Goal: Information Seeking & Learning: Learn about a topic

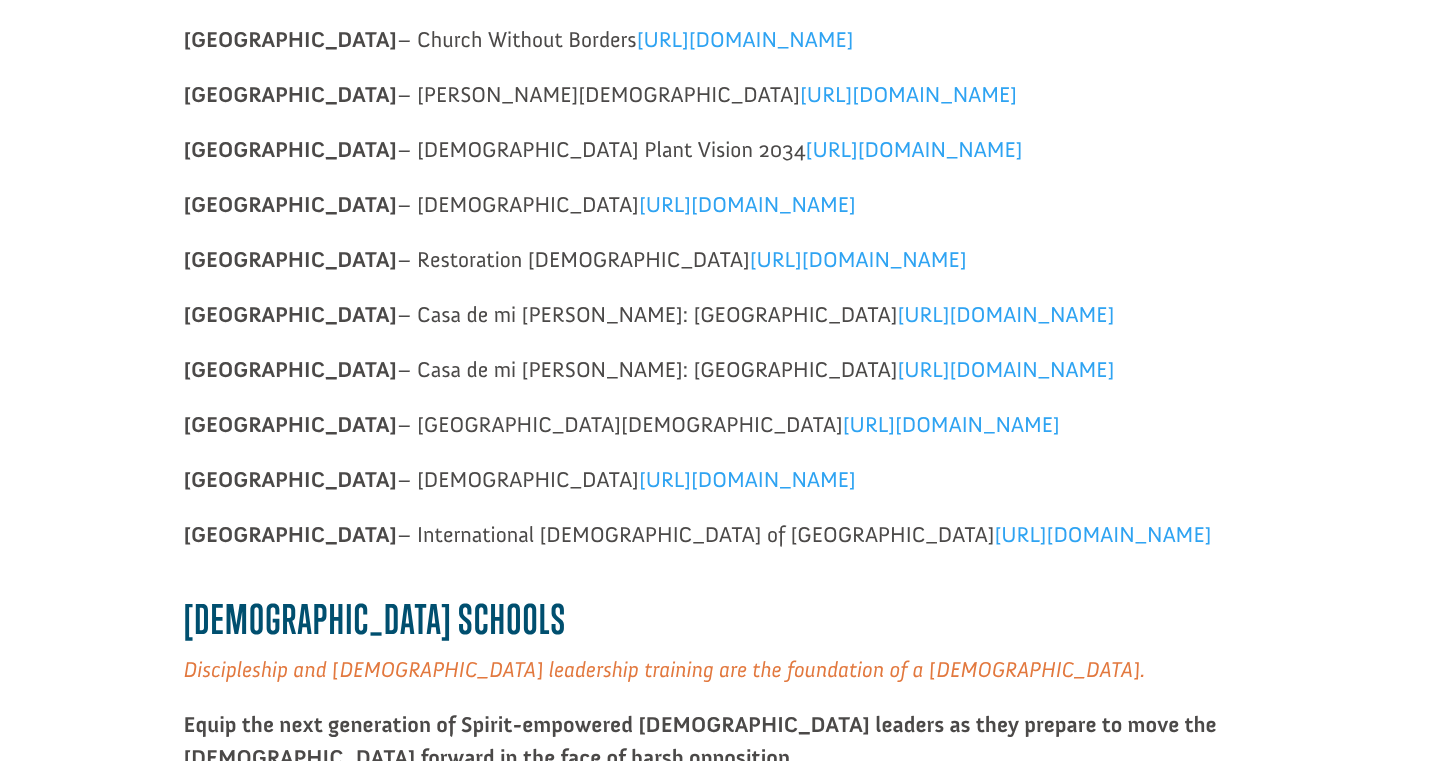
scroll to position [843, 0]
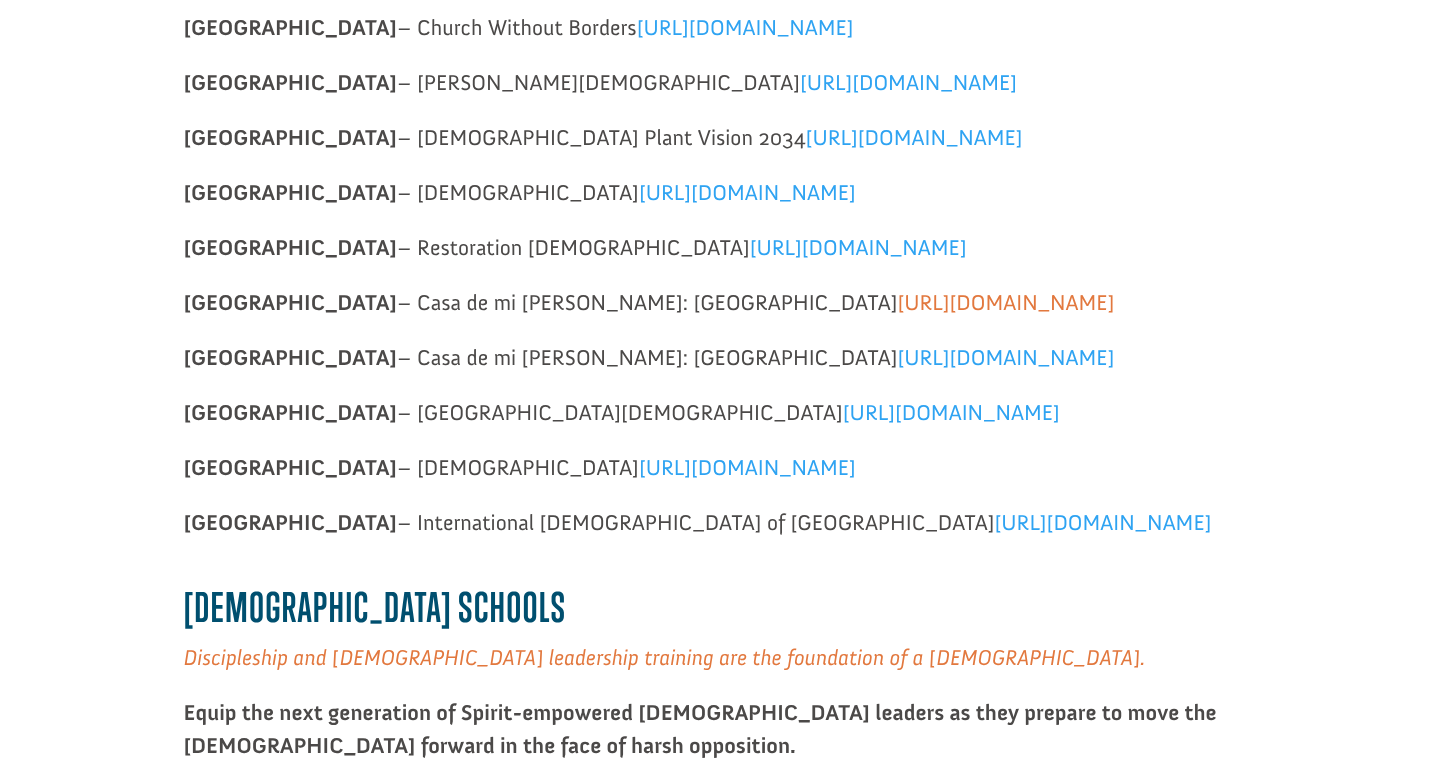
click at [897, 309] on link "[URL][DOMAIN_NAME]" at bounding box center [1005, 307] width 217 height 37
click at [897, 363] on span "[URL][DOMAIN_NAME]" at bounding box center [1005, 357] width 217 height 27
click at [1073, 221] on p "Honduras – [DEMOGRAPHIC_DATA] [URL][DOMAIN_NAME]" at bounding box center [724, 203] width 1080 height 55
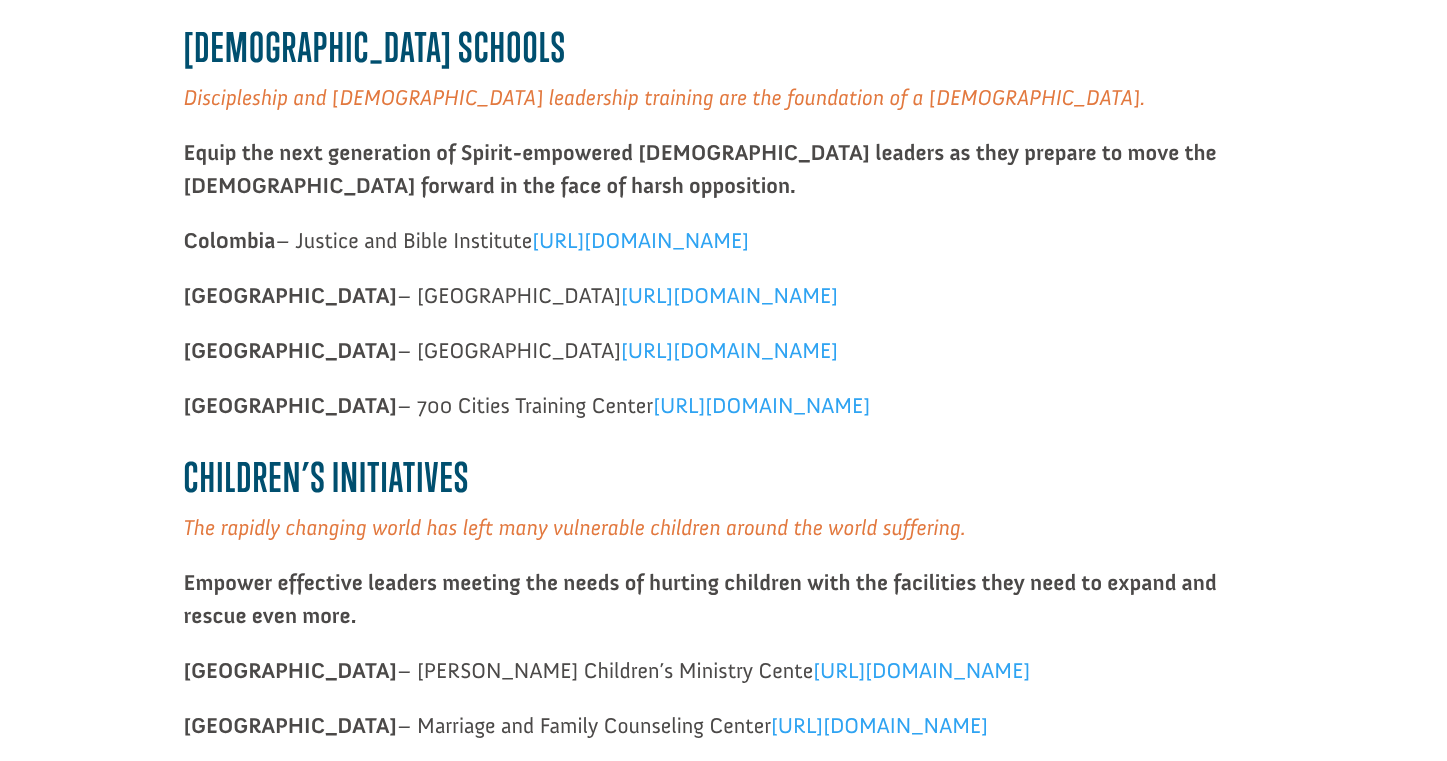
scroll to position [1404, 0]
click at [749, 234] on span "[URL][DOMAIN_NAME]" at bounding box center [640, 238] width 217 height 27
click at [711, 336] on span "[URL][DOMAIN_NAME]" at bounding box center [729, 348] width 217 height 27
click at [1147, 396] on p "[GEOGRAPHIC_DATA] – 700 Cities Training Center [URL][DOMAIN_NAME]" at bounding box center [724, 414] width 1080 height 55
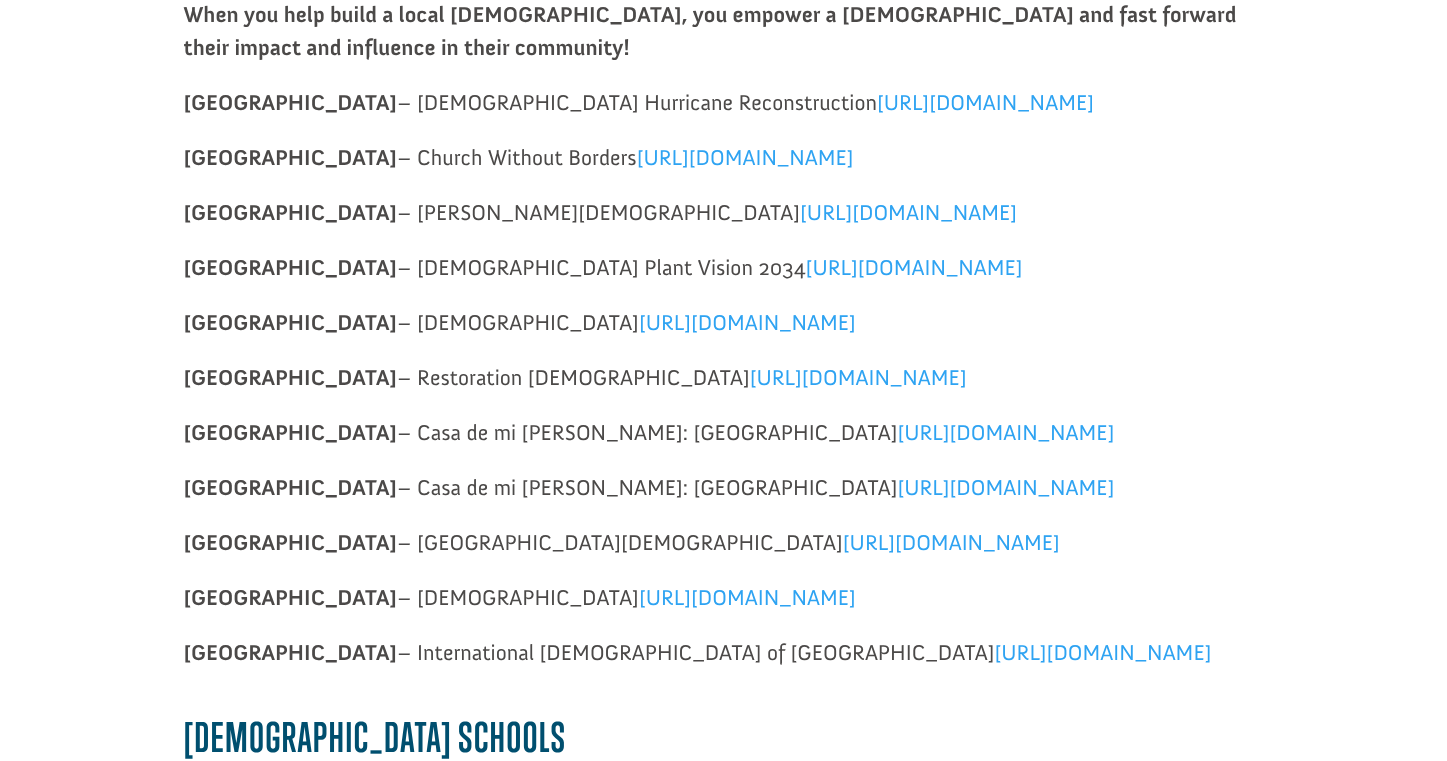
scroll to position [711, 0]
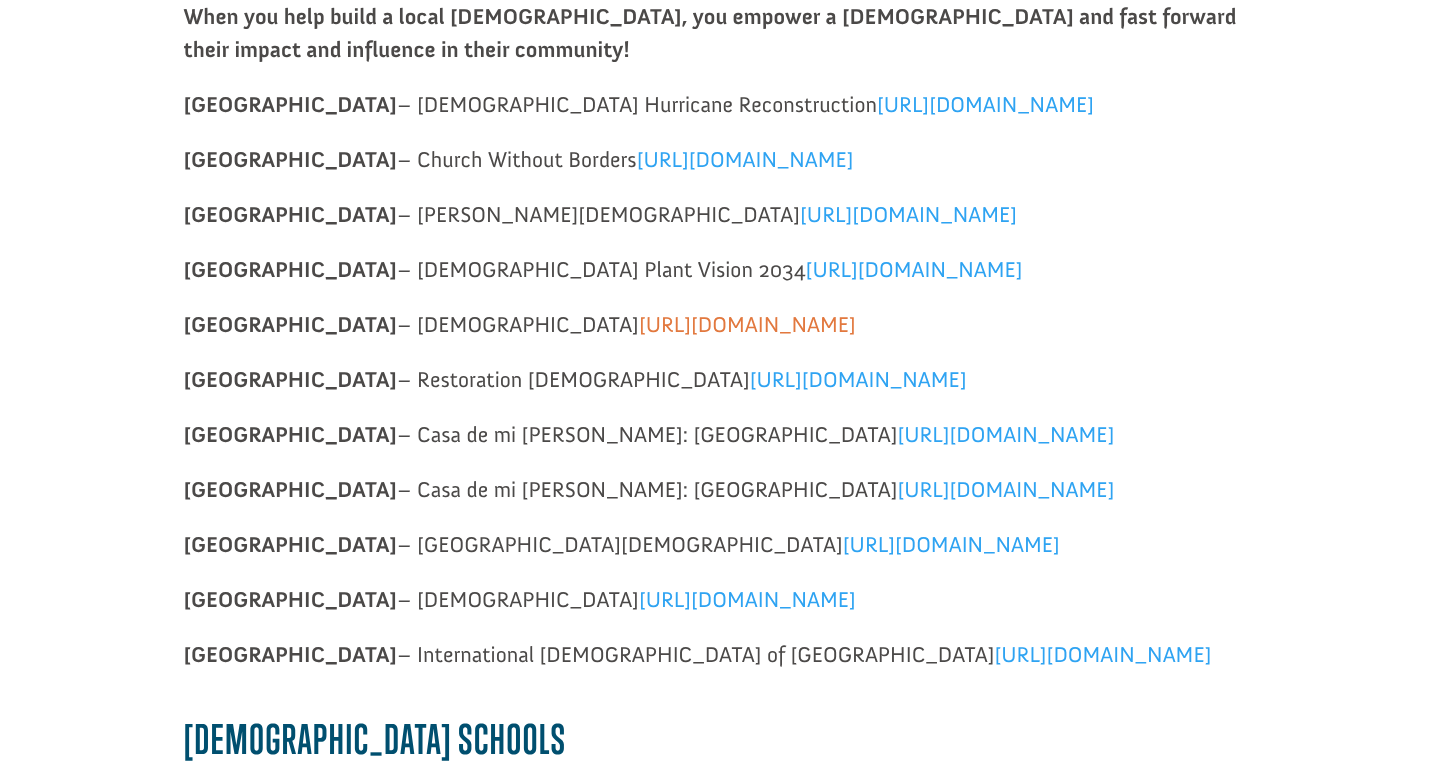
click at [665, 321] on span "[URL][DOMAIN_NAME]" at bounding box center [747, 324] width 217 height 27
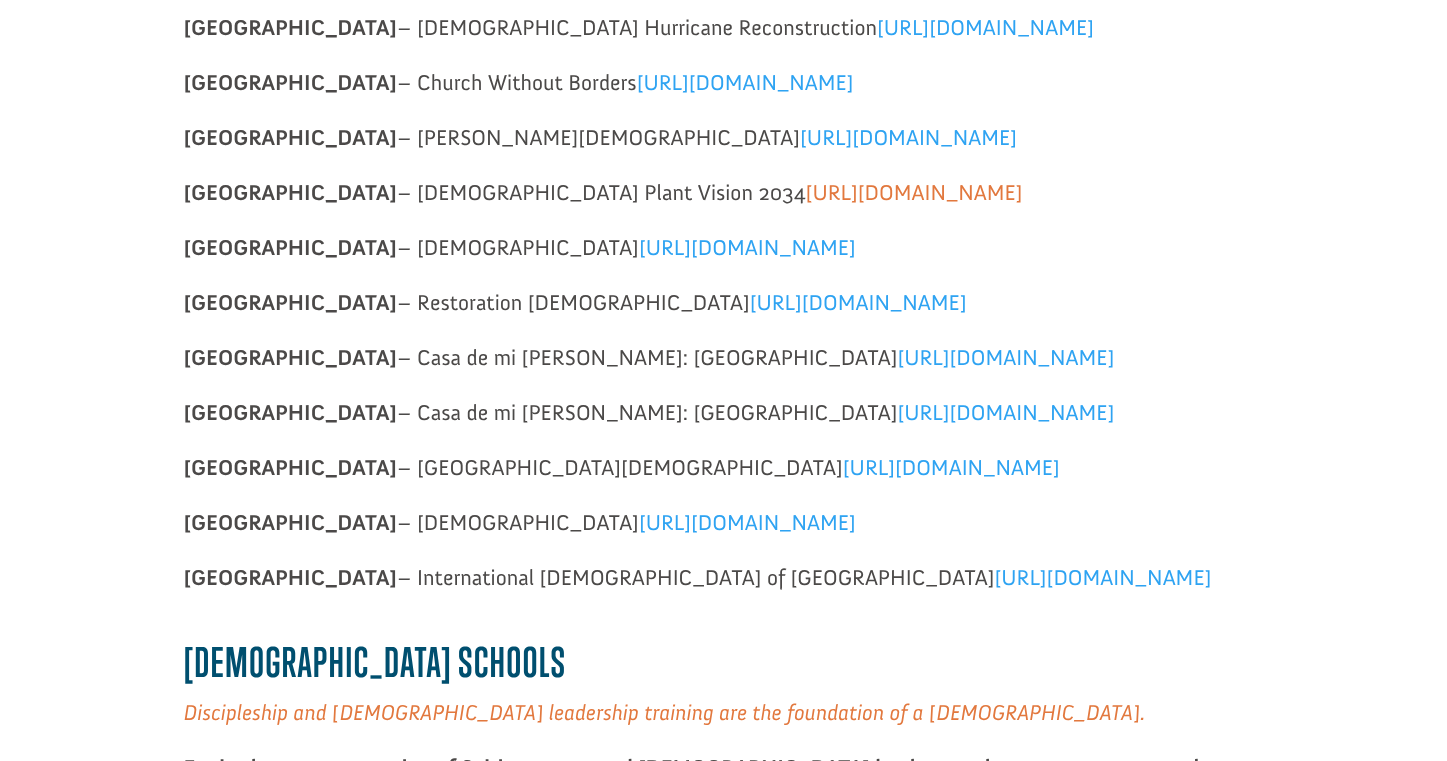
scroll to position [812, 0]
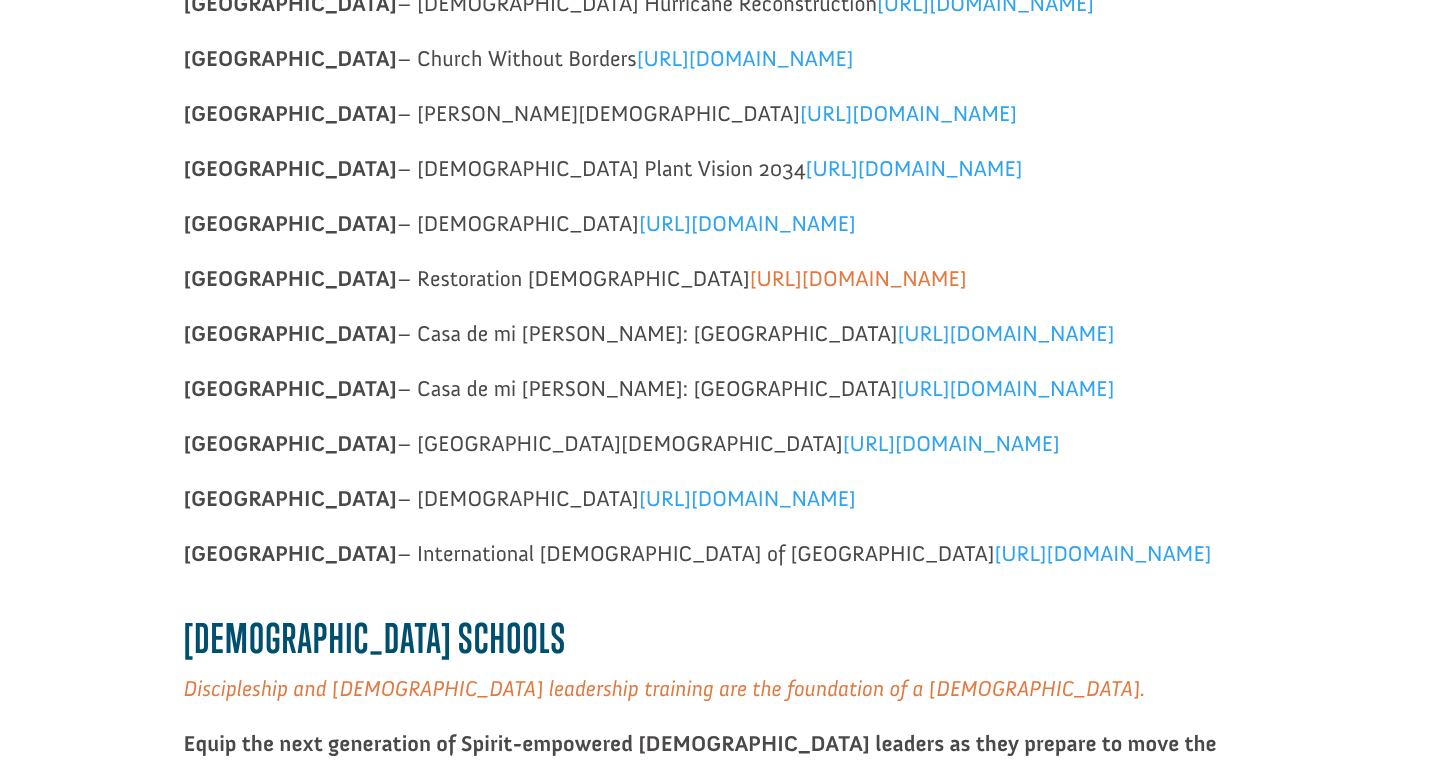
click at [749, 282] on span "[URL][DOMAIN_NAME]" at bounding box center [857, 278] width 217 height 27
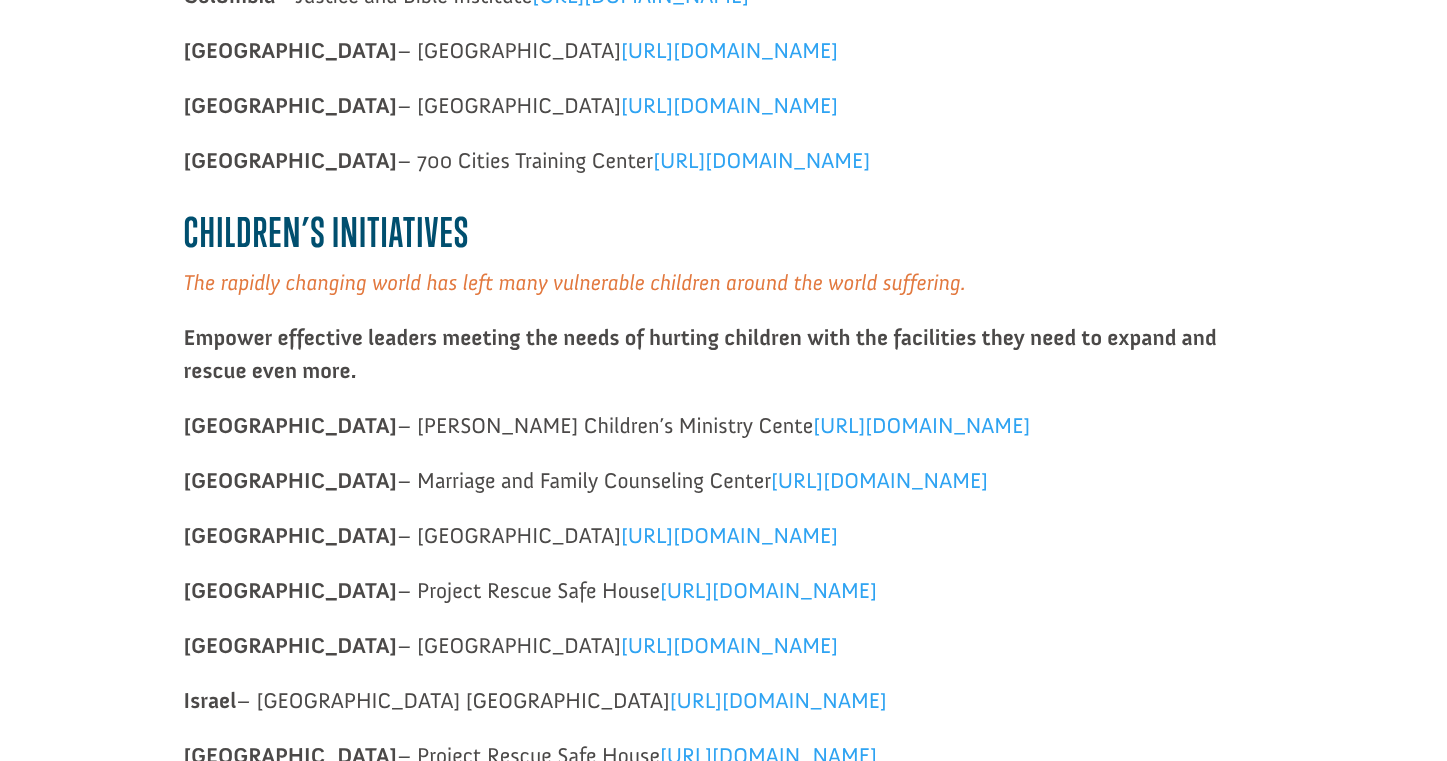
scroll to position [1546, 0]
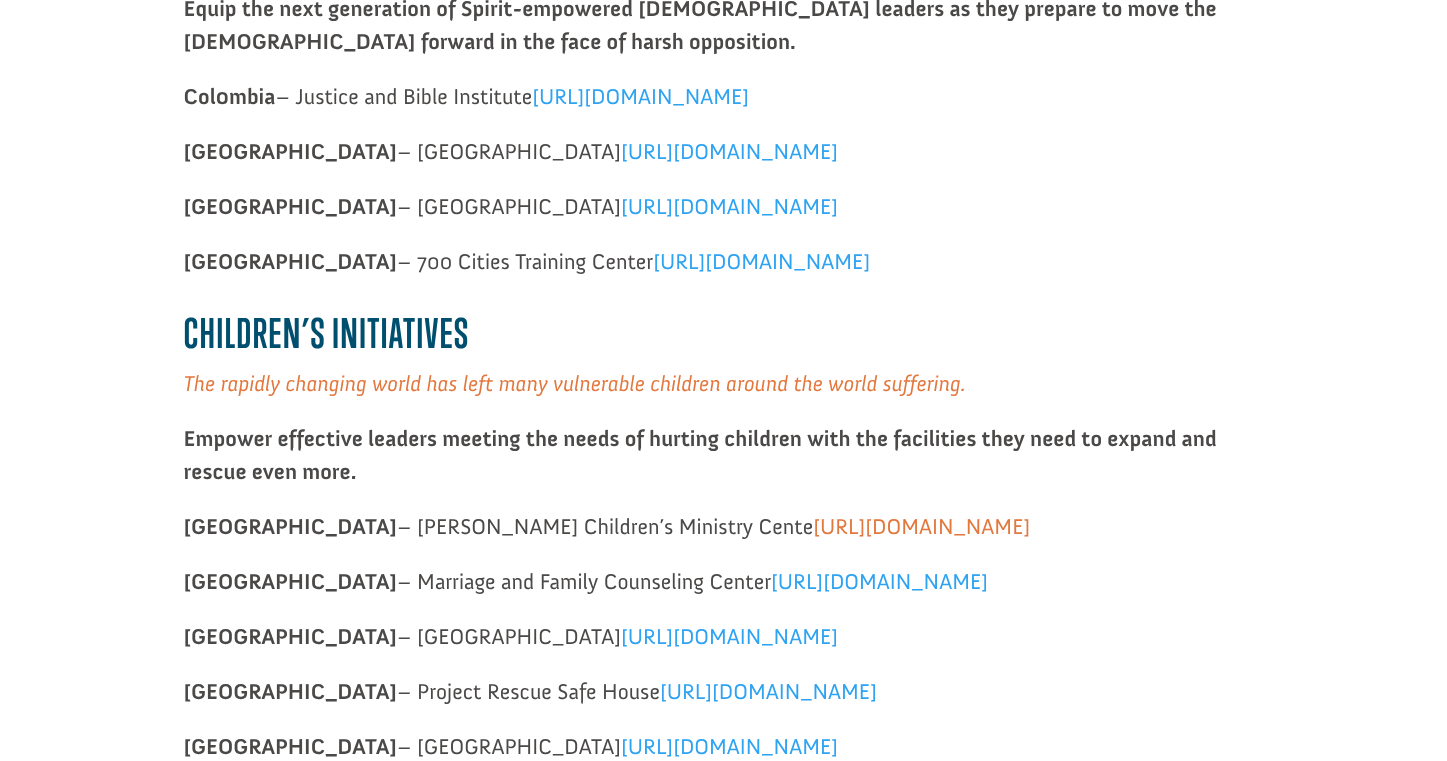
click at [813, 529] on span "[URL][DOMAIN_NAME]" at bounding box center [921, 526] width 217 height 27
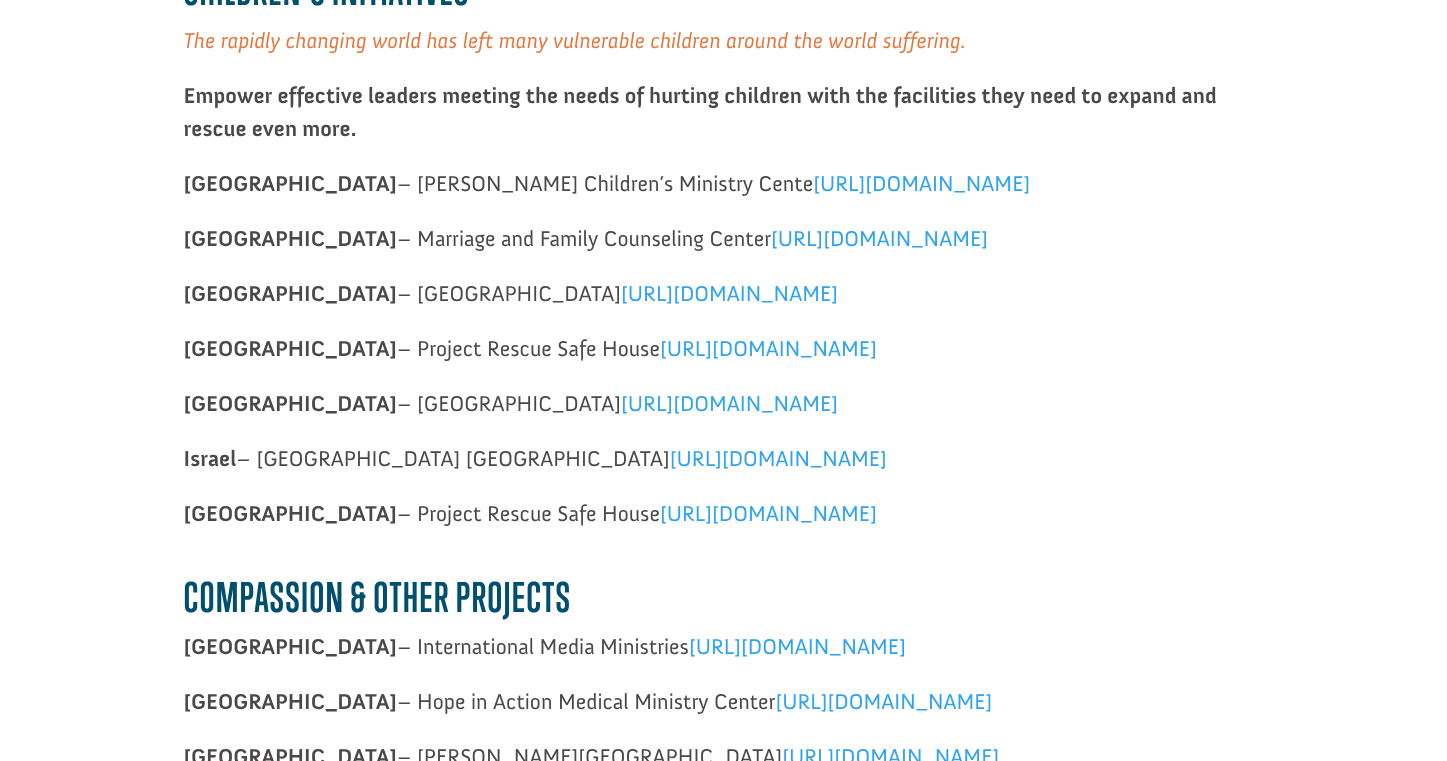
scroll to position [1891, 0]
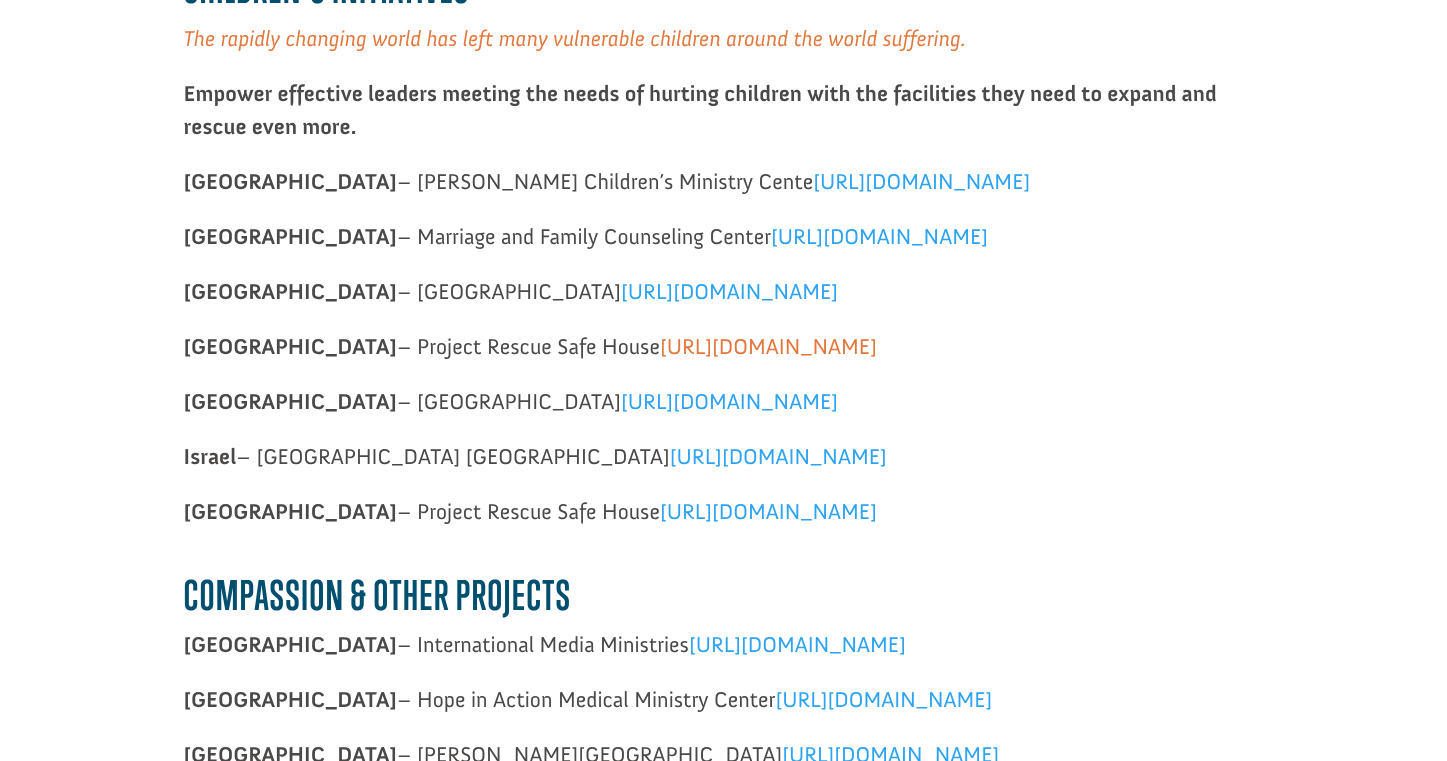
click at [660, 350] on span "[URL][DOMAIN_NAME]" at bounding box center [768, 346] width 217 height 27
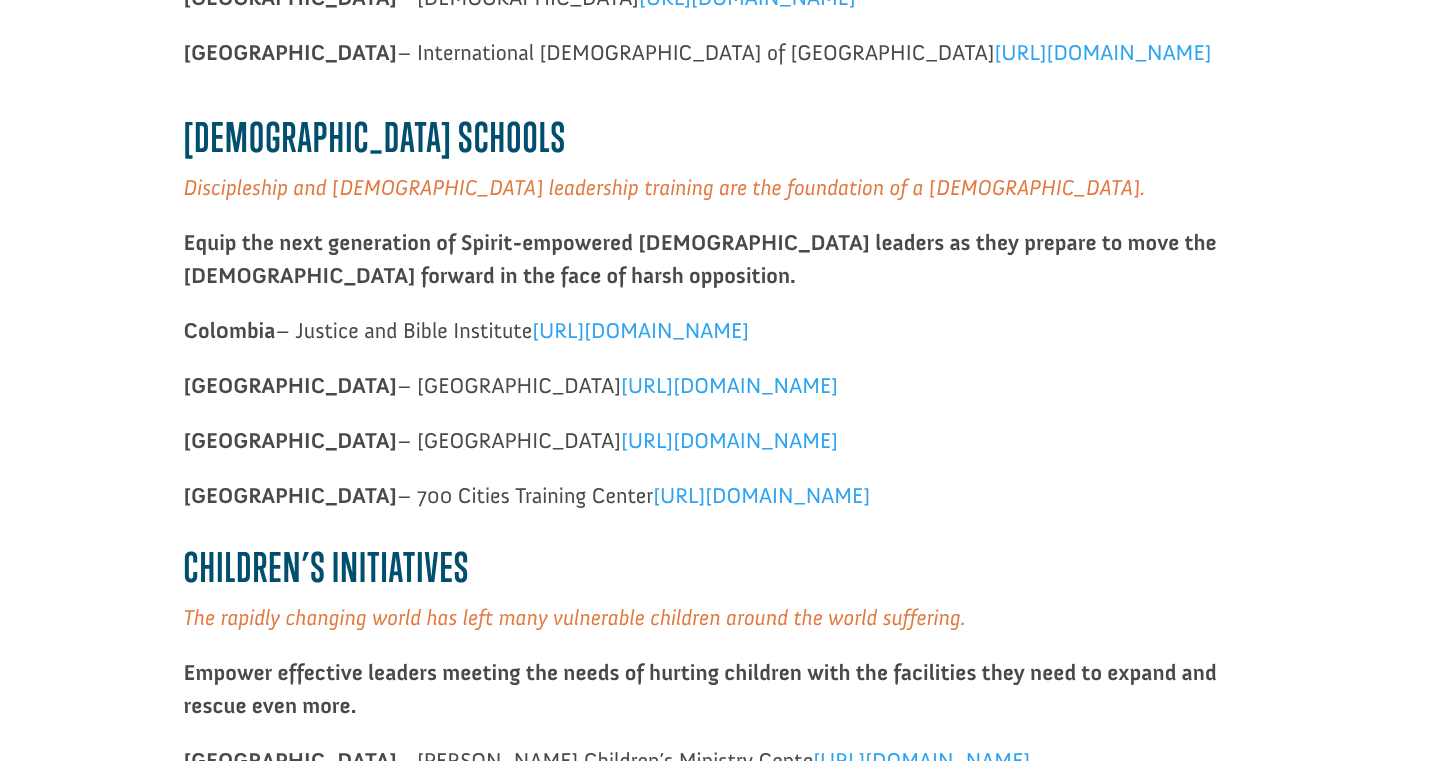
scroll to position [1311, 0]
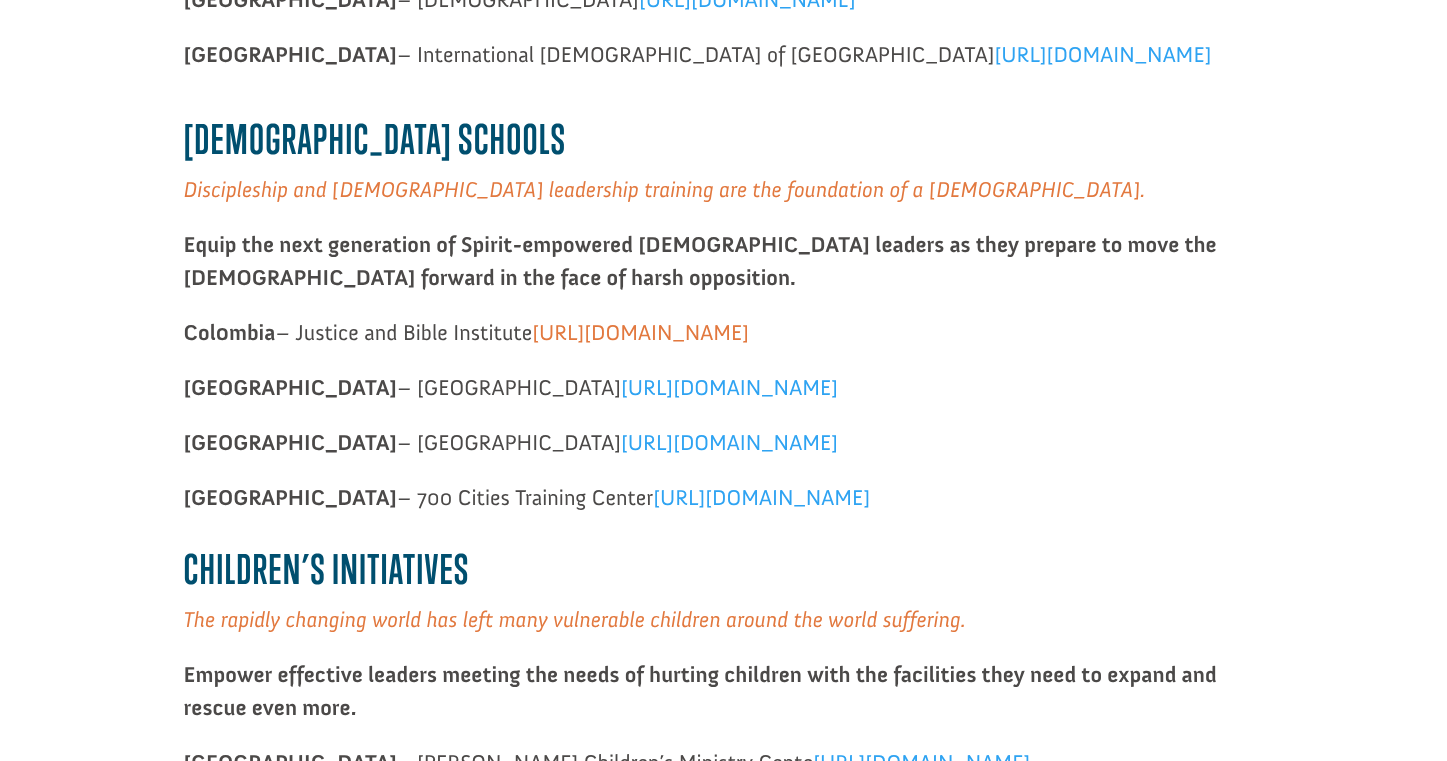
click at [697, 324] on span "[URL][DOMAIN_NAME]" at bounding box center [640, 331] width 217 height 27
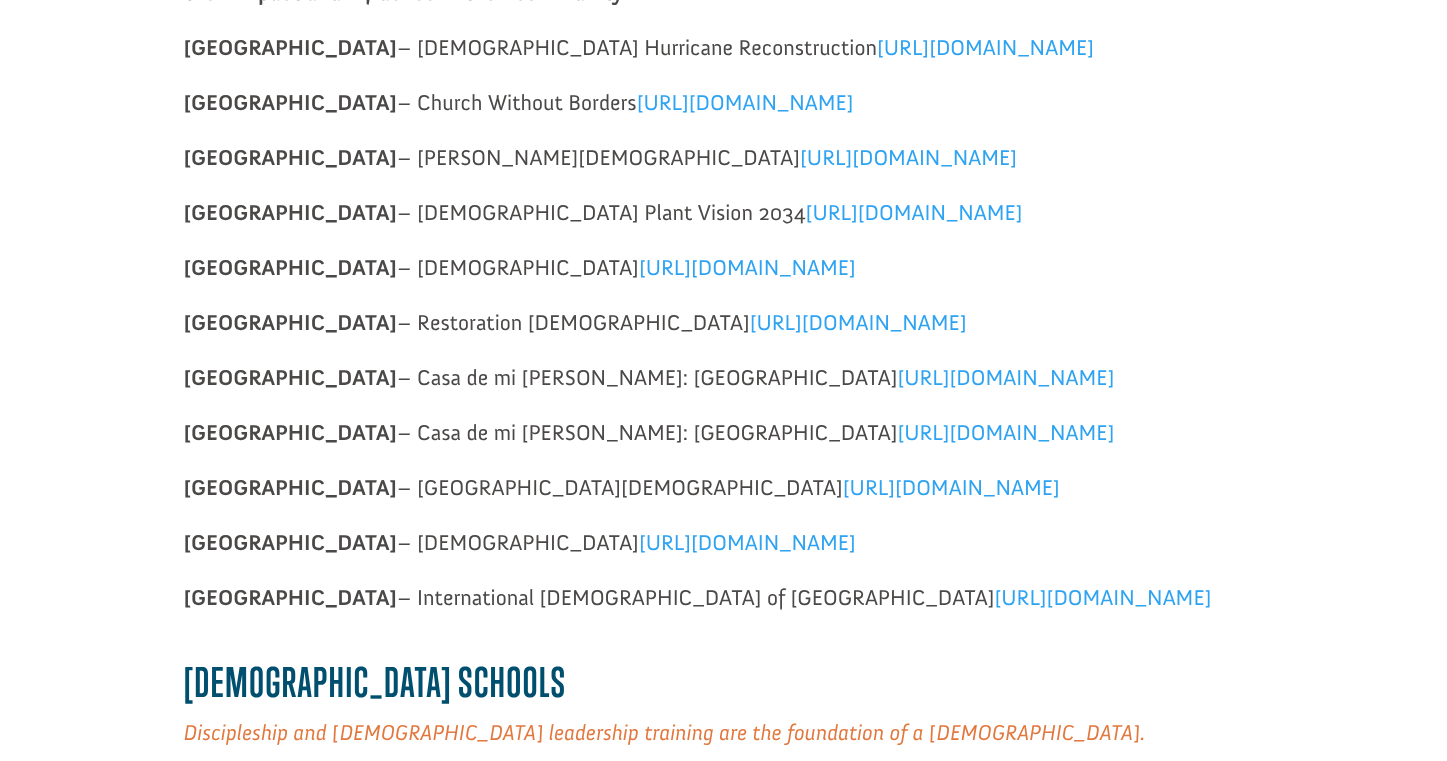
scroll to position [786, 0]
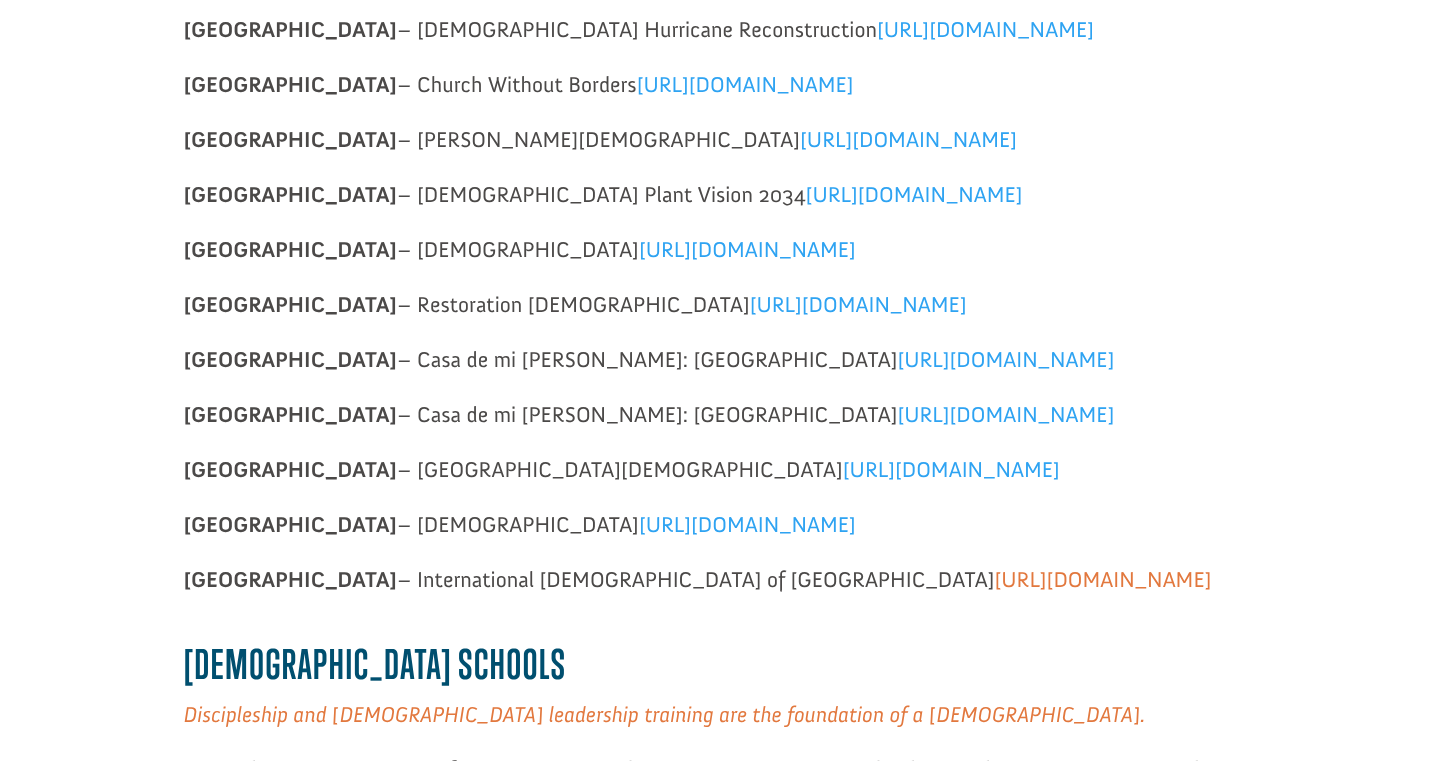
click at [994, 576] on span "[URL][DOMAIN_NAME]" at bounding box center [1102, 579] width 217 height 27
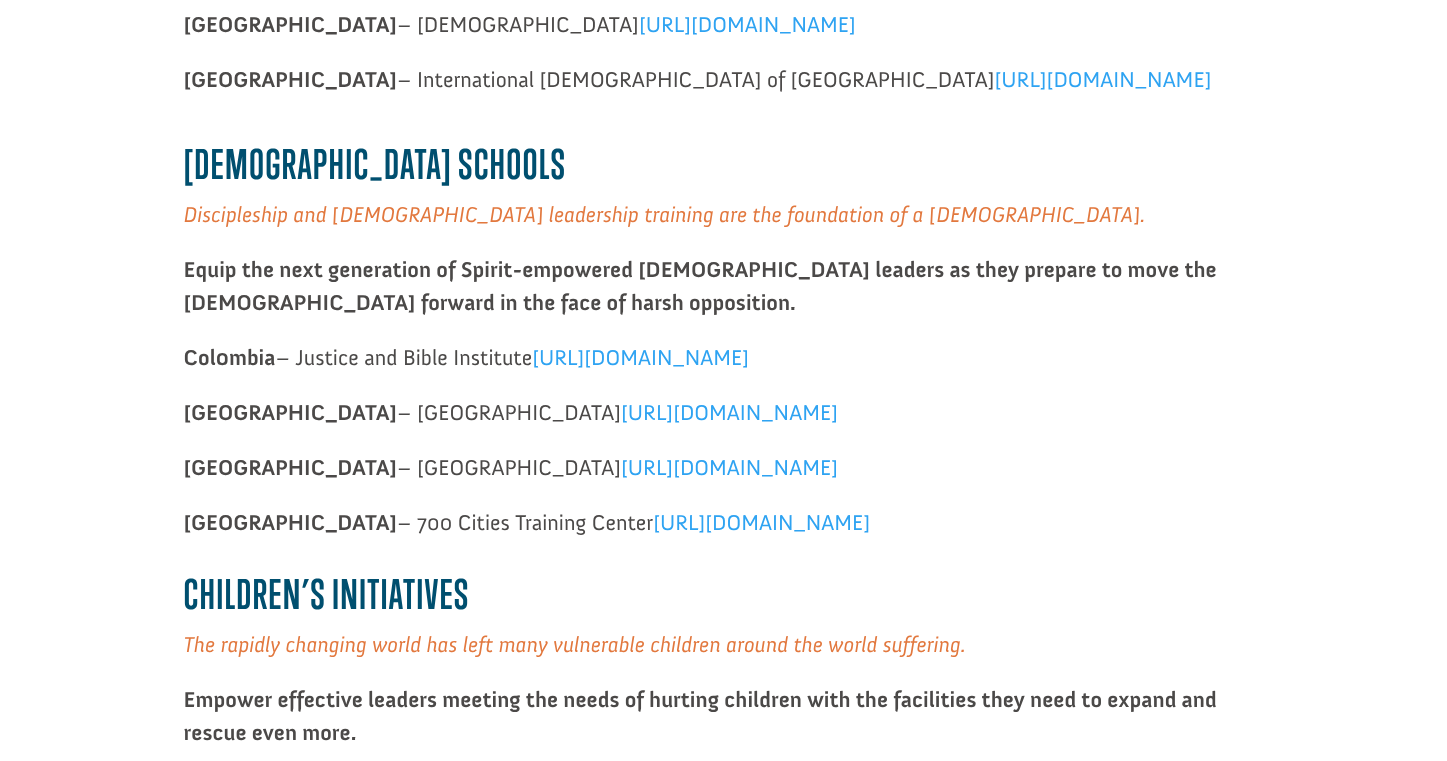
scroll to position [1409, 0]
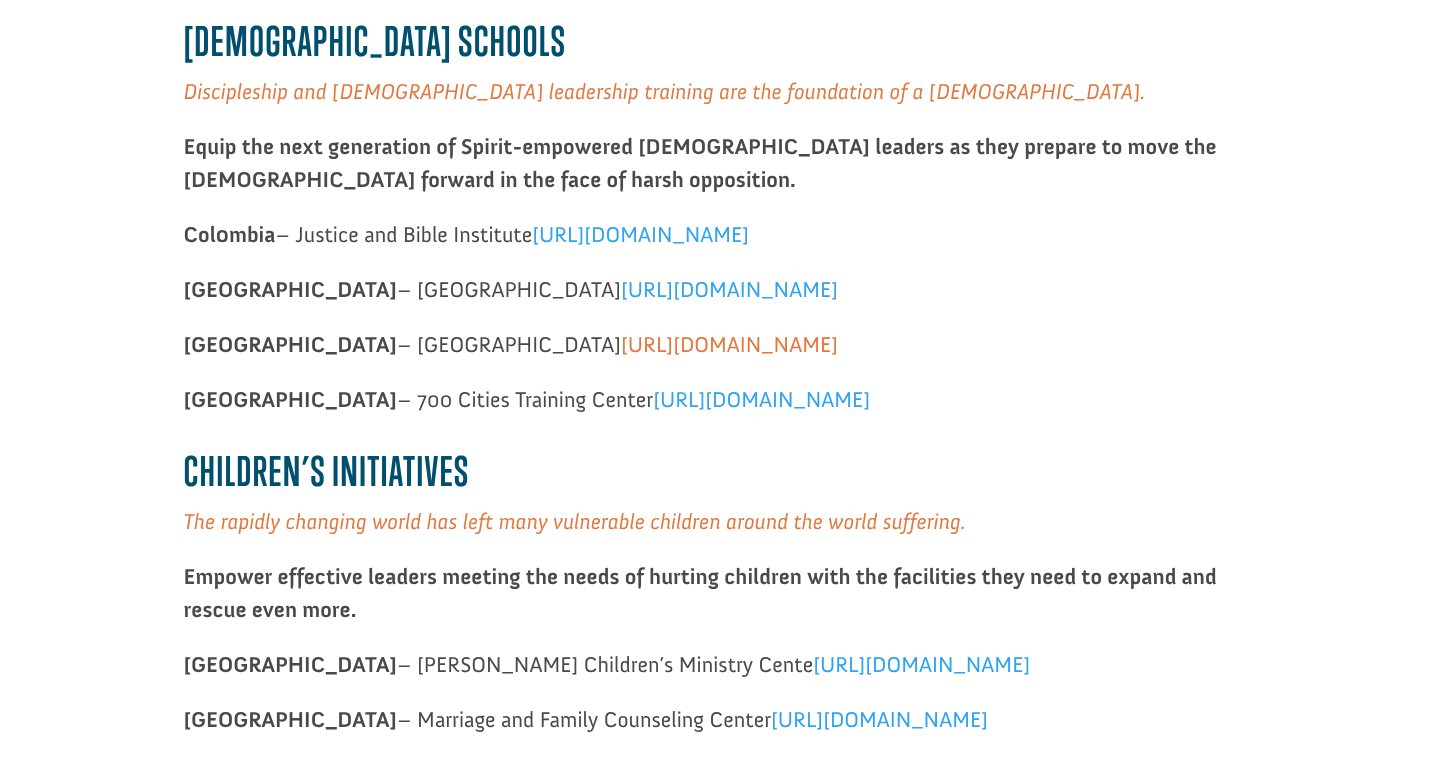
click at [621, 336] on span "[URL][DOMAIN_NAME]" at bounding box center [729, 343] width 217 height 27
